Goal: Find contact information: Find contact information

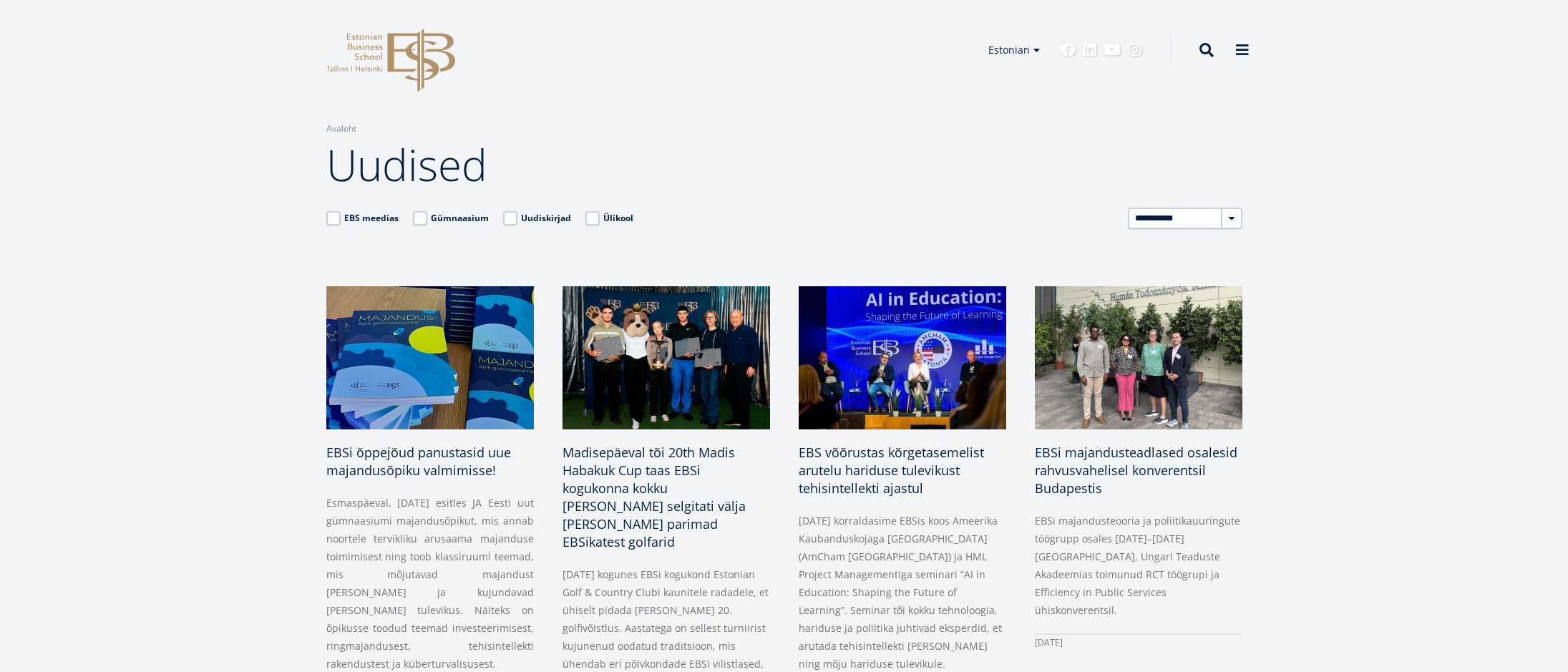
click at [361, 41] on icon "EBS Logo Created with Sketch." at bounding box center [391, 60] width 129 height 64
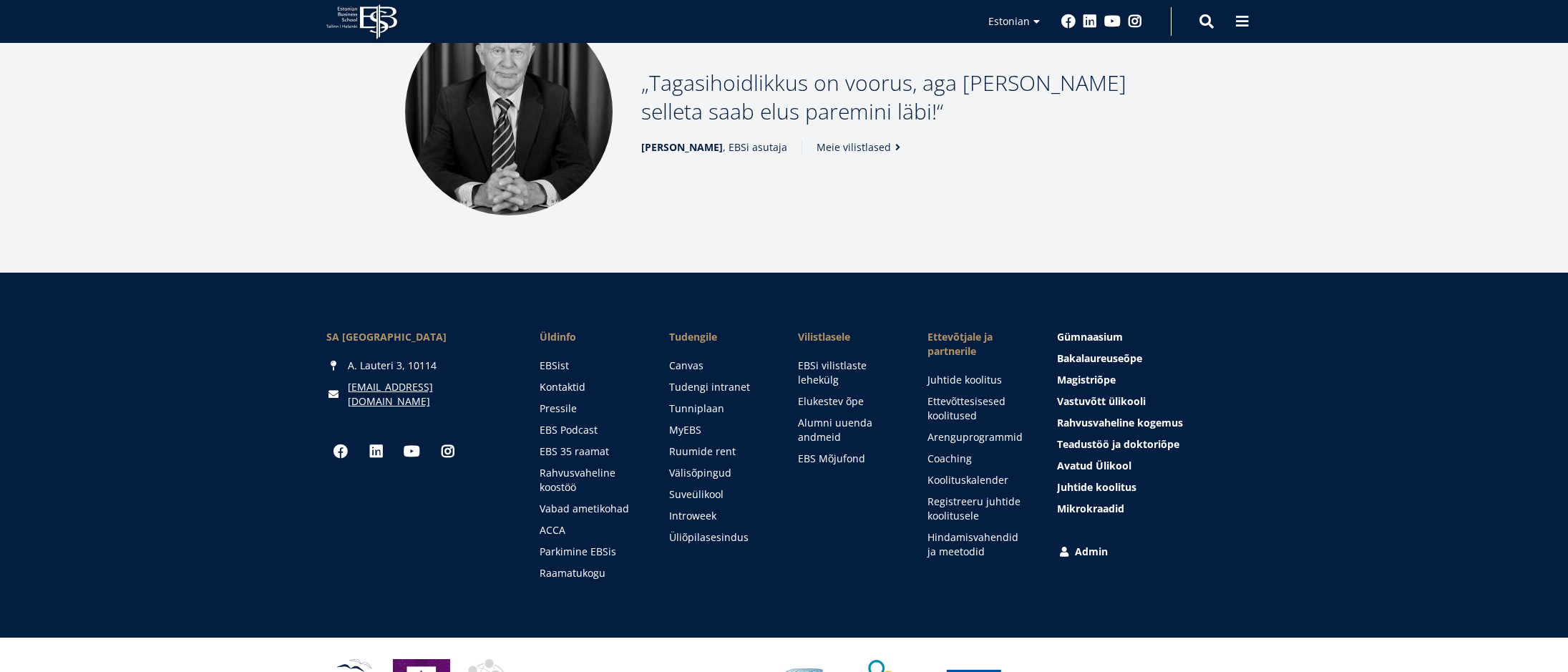
scroll to position [1953, 0]
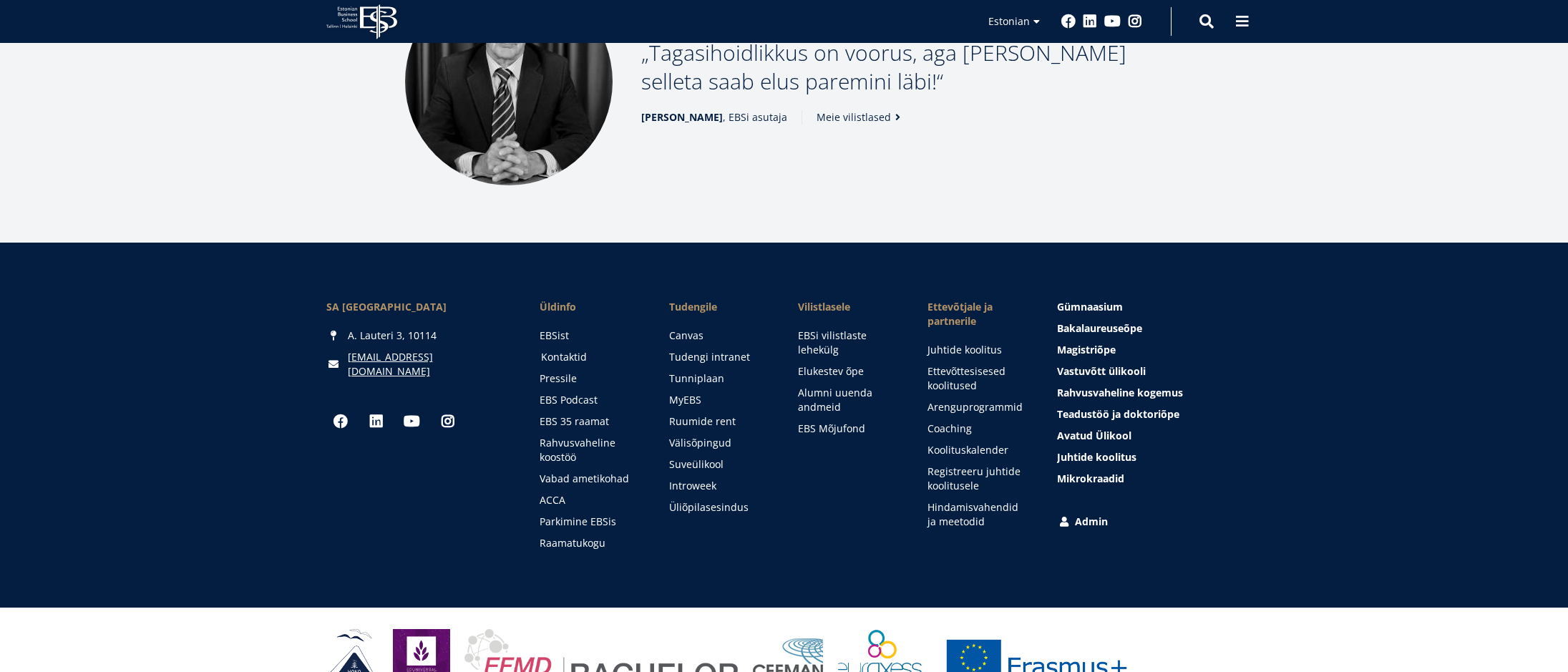
click at [564, 349] on link "Kontaktid" at bounding box center [592, 357] width 101 height 14
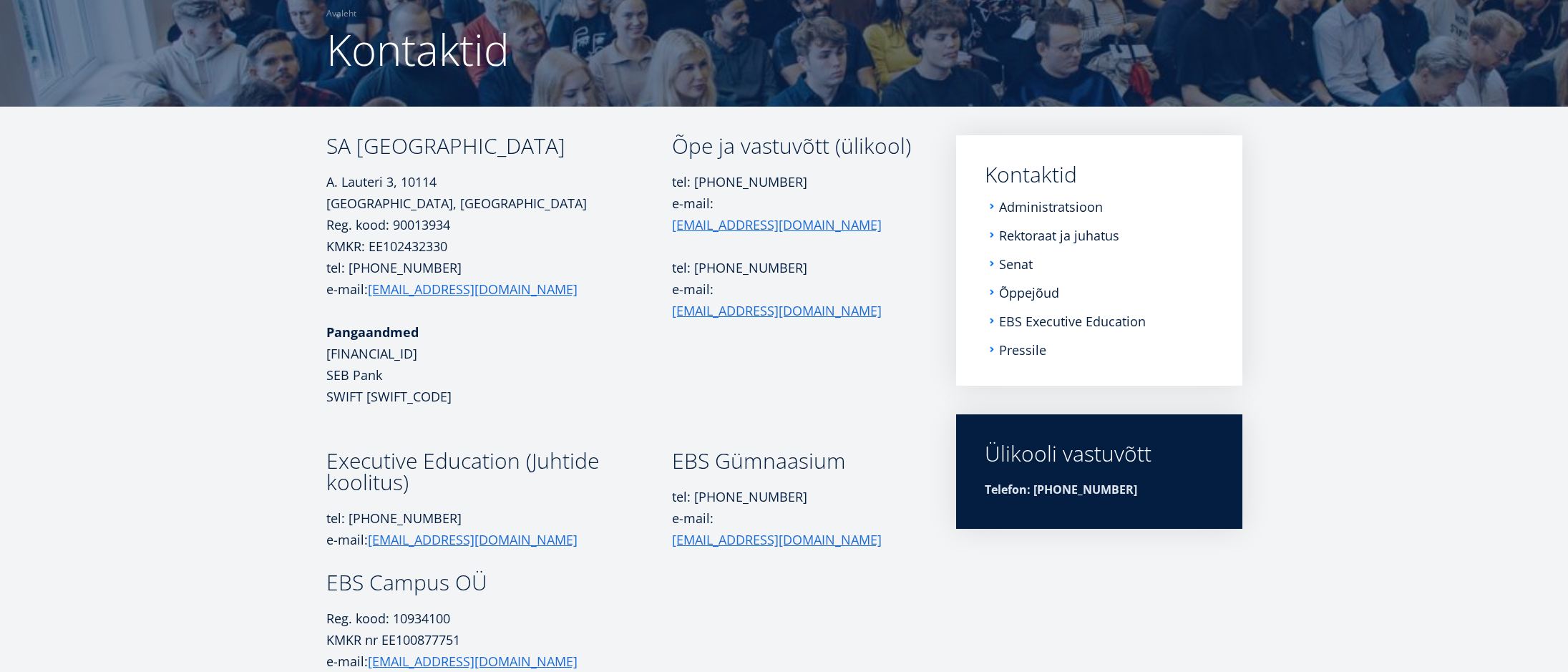
scroll to position [121, 0]
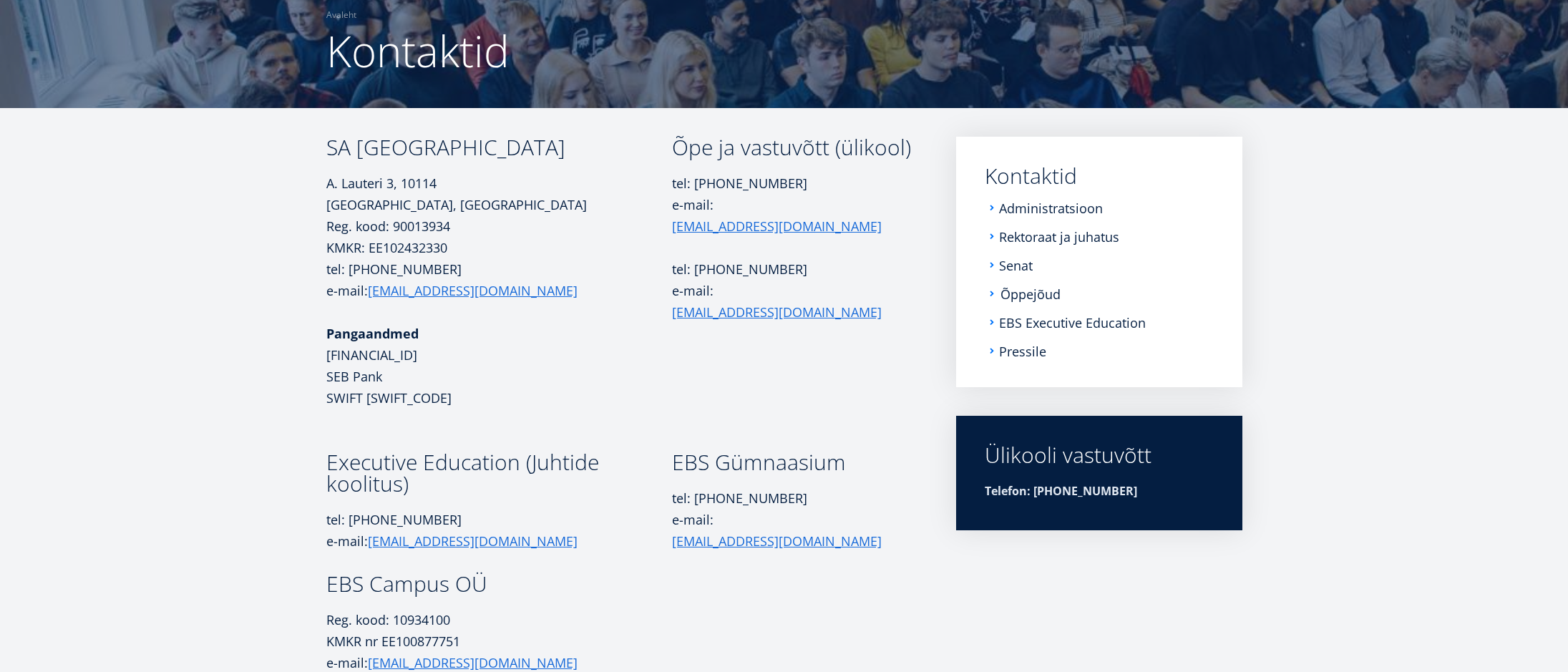
click at [1027, 295] on link "Õppejõud" at bounding box center [1030, 294] width 60 height 14
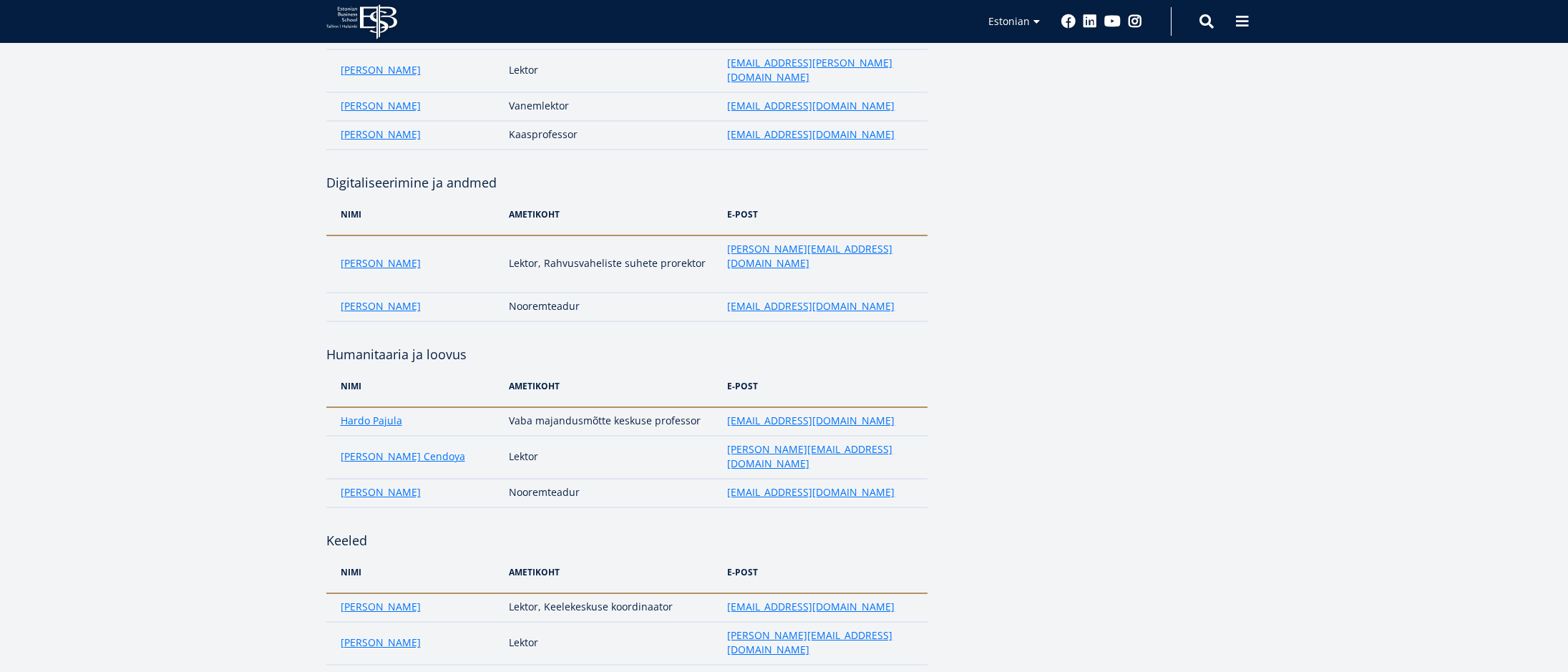
scroll to position [2575, 0]
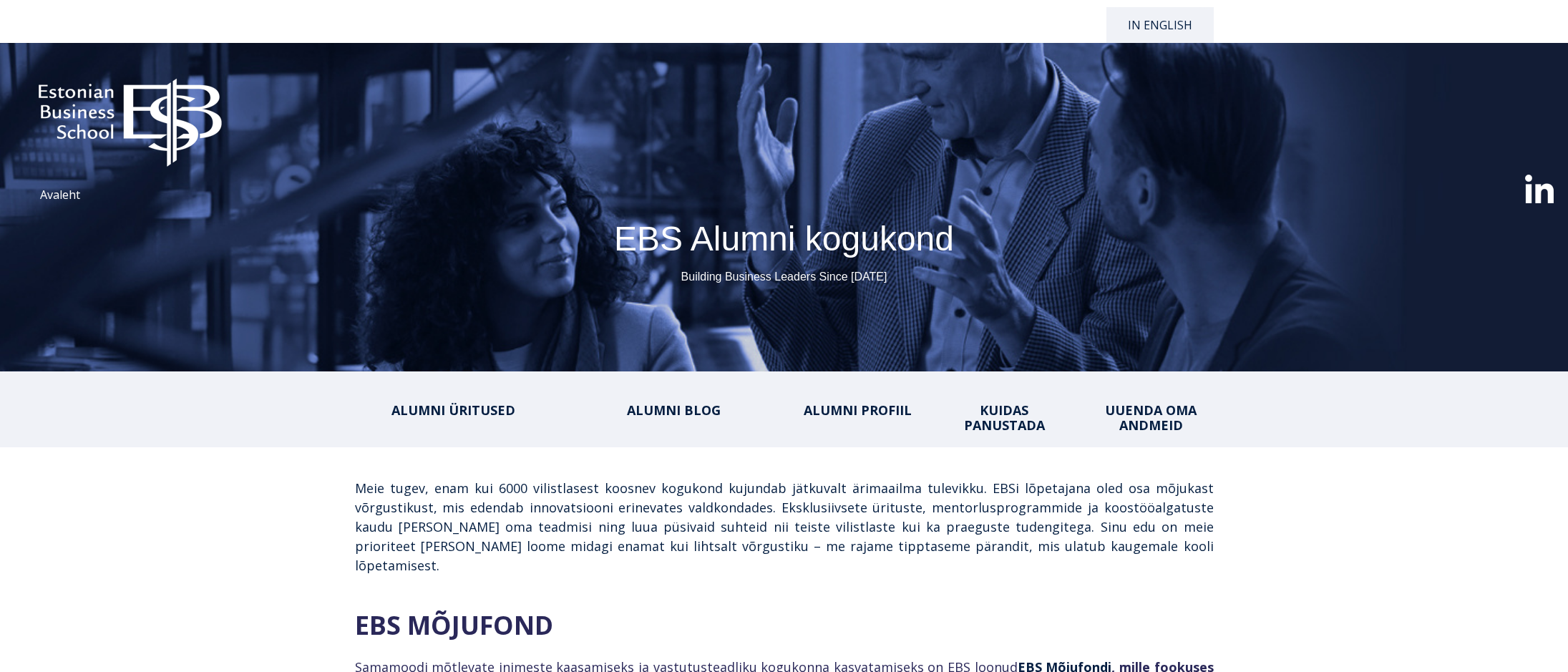
select select "**"
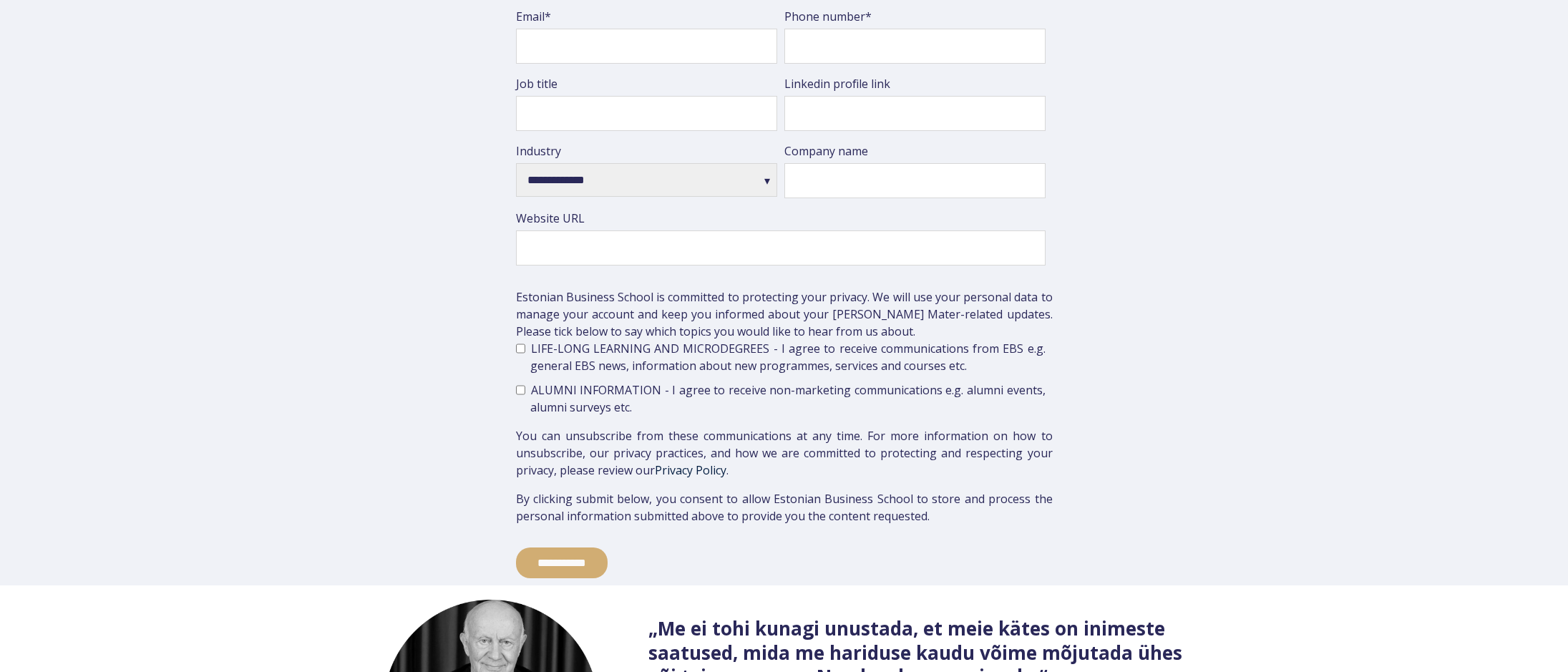
scroll to position [3218, 0]
